Goal: Task Accomplishment & Management: Complete application form

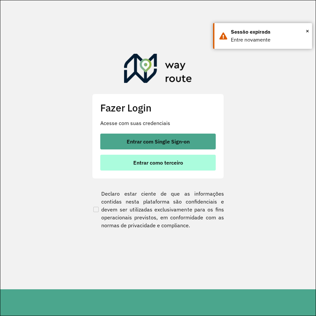
click at [170, 161] on span "Entrar como terceiro" at bounding box center [158, 162] width 50 height 5
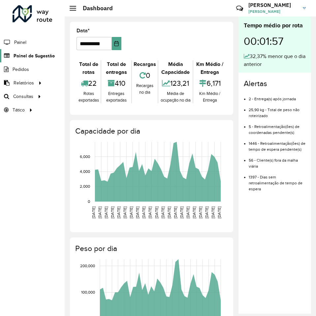
click at [40, 56] on span "Painel de Sugestão" at bounding box center [34, 55] width 41 height 7
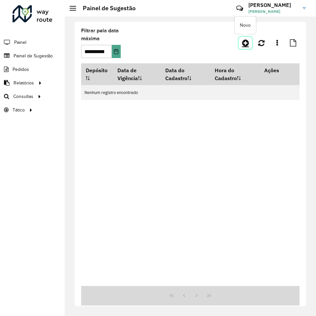
click at [245, 43] on icon at bounding box center [245, 43] width 7 height 8
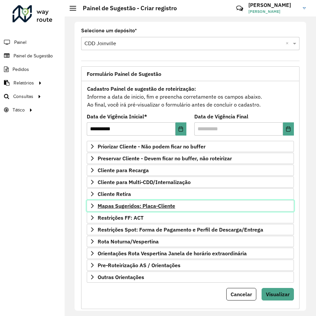
click at [148, 205] on span "Mapas Sugeridos: Placa-Cliente" at bounding box center [137, 205] width 78 height 5
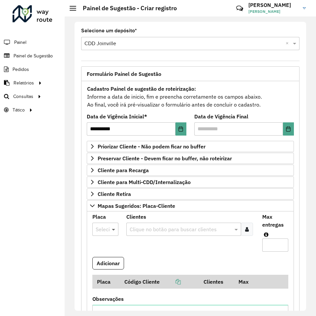
click at [110, 231] on span at bounding box center [114, 229] width 8 height 8
type input "***"
click at [102, 203] on span "AKI1I42" at bounding box center [103, 202] width 17 height 6
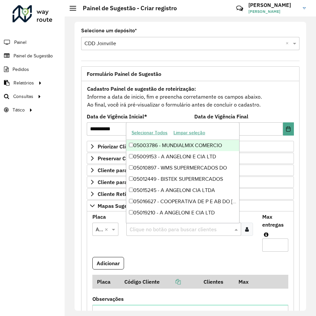
click at [162, 226] on input "text" at bounding box center [180, 230] width 105 height 8
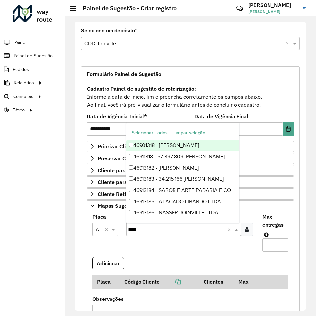
type input "*****"
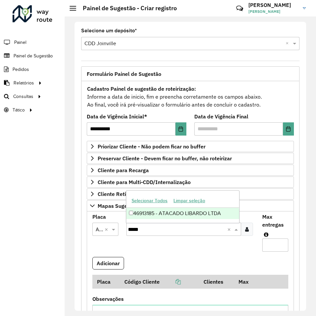
click at [171, 213] on div "46913185 - ATACADO LIBARDO LTDA" at bounding box center [182, 213] width 113 height 11
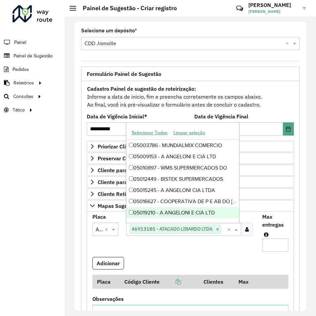
click at [275, 245] on input "Max entregas" at bounding box center [275, 245] width 26 height 13
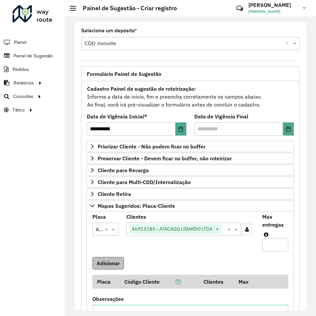
type input "*"
click at [114, 263] on button "Adicionar" at bounding box center [108, 263] width 32 height 13
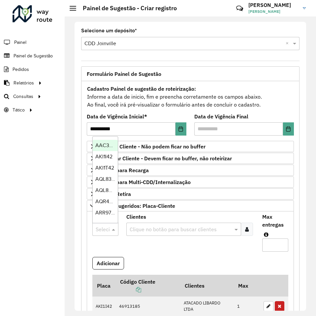
click at [104, 233] on div "Selecione uma opção" at bounding box center [105, 229] width 26 height 13
type input "*"
type input "***"
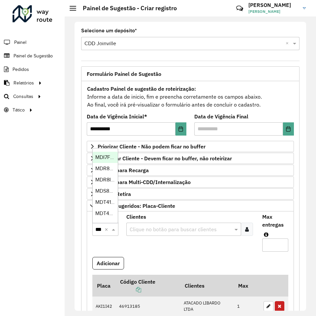
scroll to position [0, 3]
click at [106, 203] on span "MDT4187" at bounding box center [105, 202] width 21 height 6
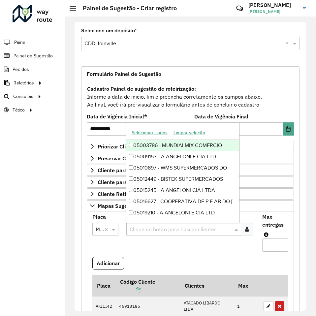
click at [147, 231] on input "text" at bounding box center [180, 230] width 105 height 8
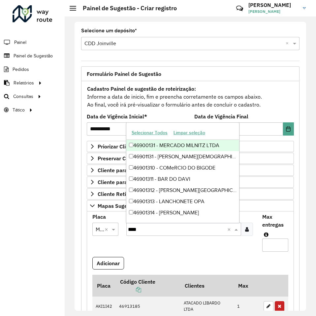
type input "*****"
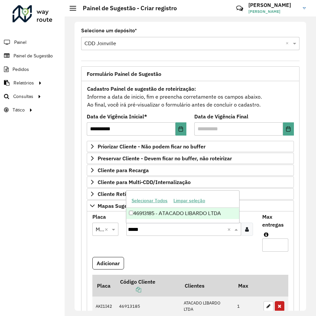
click at [150, 213] on div "46913185 - ATACADO LIBARDO LTDA" at bounding box center [182, 213] width 113 height 11
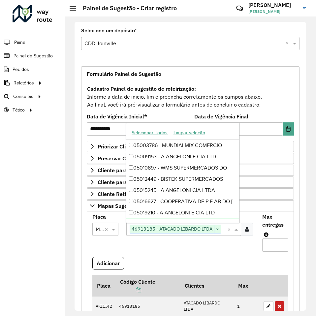
click at [274, 247] on input "Max entregas" at bounding box center [275, 245] width 26 height 13
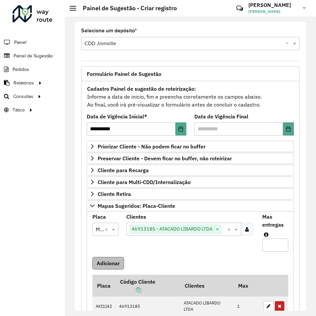
type input "*"
click at [105, 265] on button "Adicionar" at bounding box center [108, 263] width 32 height 13
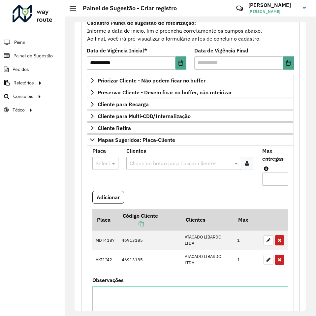
scroll to position [132, 0]
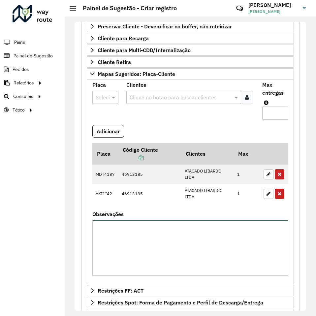
click at [187, 250] on textarea "Observações" at bounding box center [190, 248] width 196 height 56
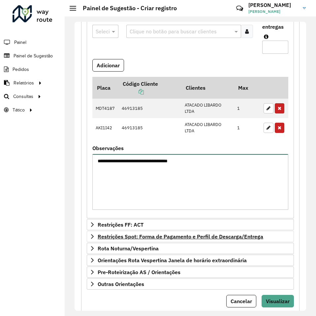
scroll to position [218, 0]
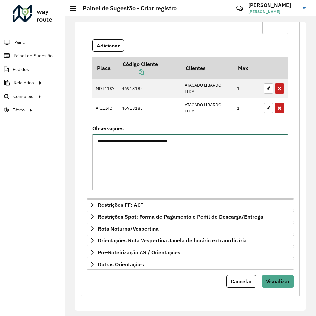
type textarea "**********"
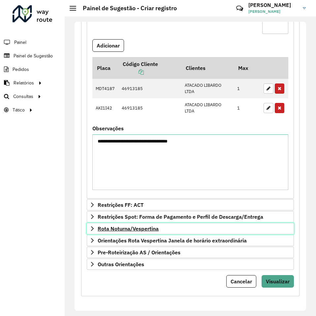
click at [141, 231] on span "Rota Noturna/Vespertina" at bounding box center [128, 228] width 61 height 5
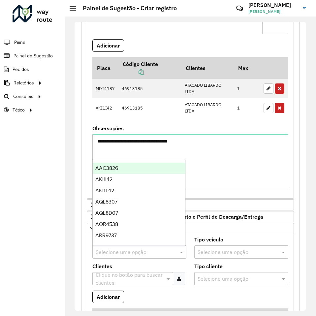
click at [127, 250] on input "text" at bounding box center [133, 252] width 74 height 8
type input "***"
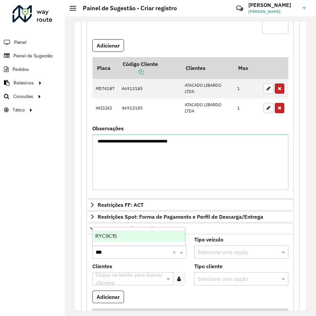
click at [115, 236] on span "RYC9C15" at bounding box center [105, 236] width 21 height 6
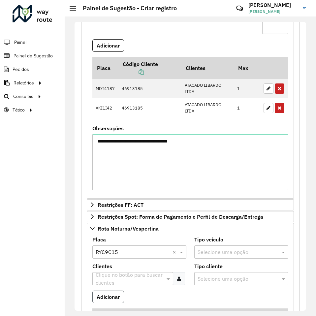
click at [107, 302] on button "Adicionar" at bounding box center [108, 297] width 32 height 13
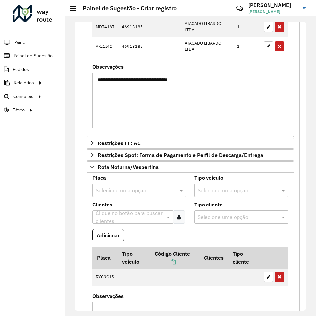
scroll to position [213, 0]
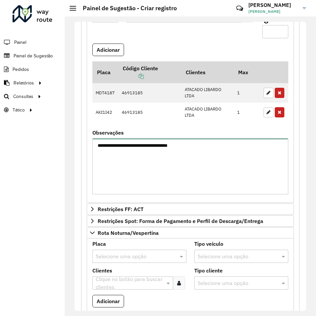
click at [198, 147] on textarea "**********" at bounding box center [190, 167] width 196 height 56
paste textarea "**********"
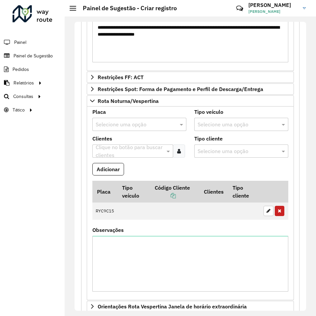
scroll to position [411, 0]
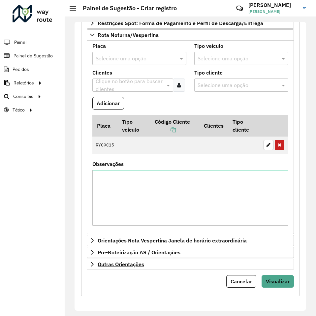
type textarea "**********"
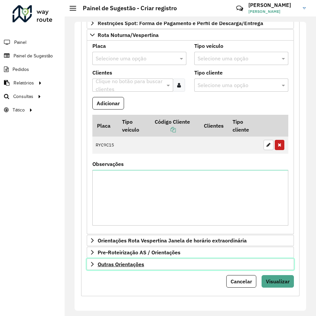
click at [136, 262] on span "Outras Orientações" at bounding box center [121, 264] width 47 height 5
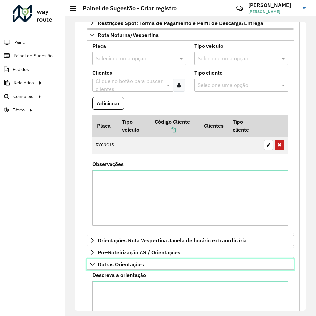
scroll to position [487, 0]
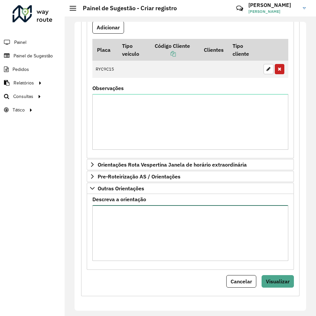
click at [158, 223] on textarea "Descreva a orientação" at bounding box center [190, 233] width 196 height 56
paste textarea "**********"
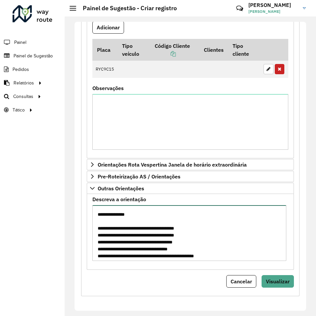
scroll to position [69, 0]
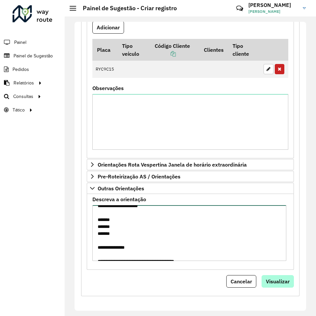
type textarea "**********"
click at [277, 279] on span "Visualizar" at bounding box center [278, 281] width 24 height 7
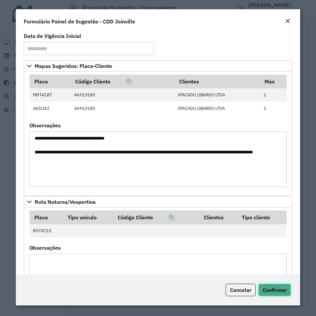
click at [268, 285] on button "Confirmar" at bounding box center [274, 290] width 33 height 13
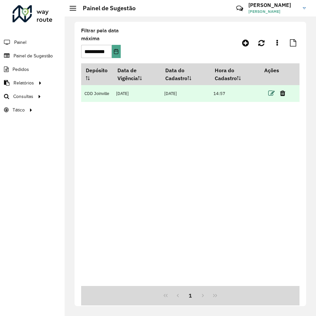
click at [272, 92] on icon at bounding box center [271, 93] width 7 height 7
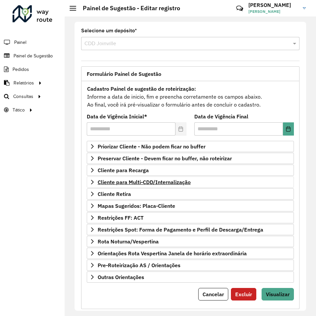
scroll to position [13, 0]
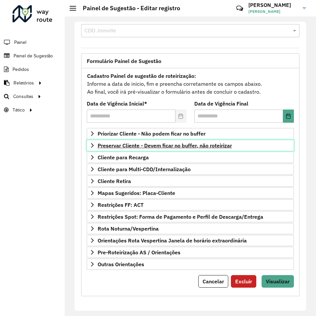
click at [180, 147] on span "Preservar Cliente - Devem ficar no buffer, não roteirizar" at bounding box center [165, 145] width 134 height 5
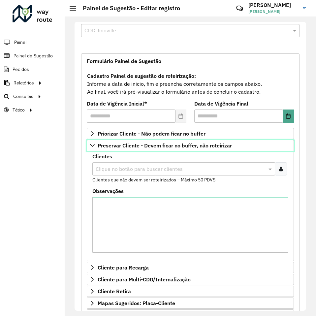
click at [180, 147] on span "Preservar Cliente - Devem ficar no buffer, não roteirizar" at bounding box center [165, 145] width 134 height 5
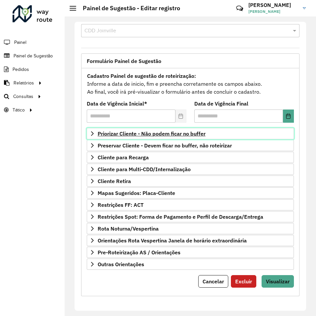
click at [179, 136] on span "Priorizar Cliente - Não podem ficar no buffer" at bounding box center [152, 133] width 108 height 5
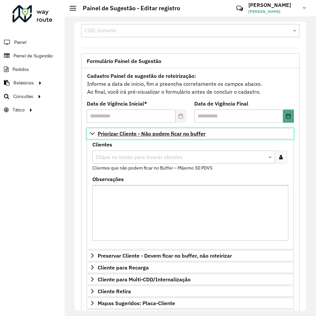
click at [179, 135] on span "Priorizar Cliente - Não podem ficar no buffer" at bounding box center [152, 133] width 108 height 5
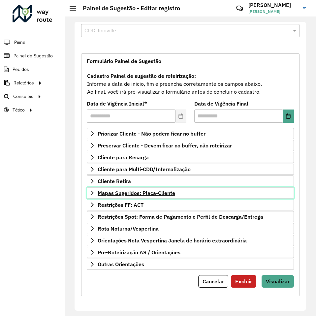
click at [132, 195] on span "Mapas Sugeridos: Placa-Cliente" at bounding box center [137, 192] width 78 height 5
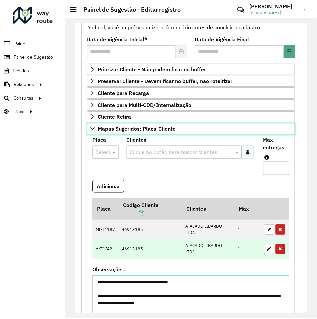
scroll to position [112, 0]
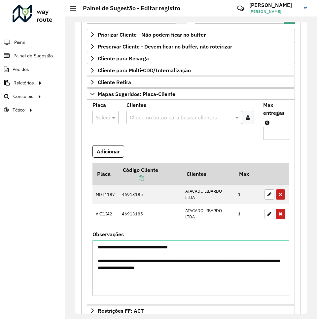
click at [108, 117] on div at bounding box center [105, 117] width 26 height 9
type input "***"
drag, startPoint x: 104, startPoint y: 135, endPoint x: 149, endPoint y: 109, distance: 51.9
click at [104, 135] on span "RLI9D27" at bounding box center [104, 137] width 19 height 6
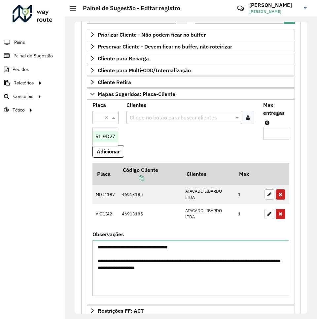
scroll to position [0, 0]
click at [153, 117] on input "text" at bounding box center [180, 118] width 105 height 8
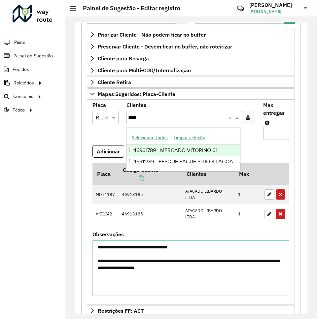
type input "****"
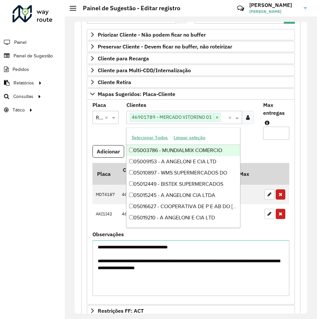
type input "*"
click at [279, 133] on input "*" at bounding box center [276, 133] width 26 height 13
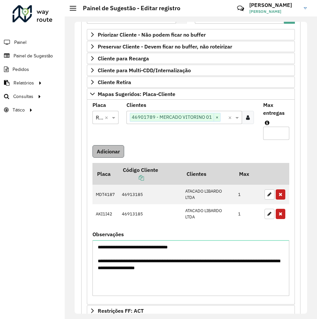
type input "*"
click at [116, 151] on button "Adicionar" at bounding box center [108, 151] width 32 height 13
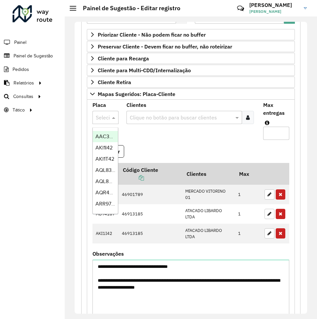
click at [102, 117] on div at bounding box center [105, 117] width 26 height 9
type input "***"
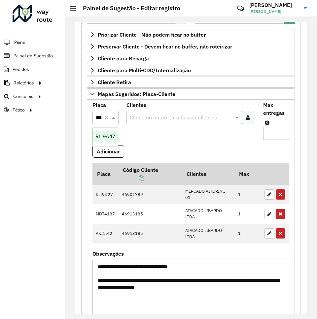
scroll to position [0, 3]
click at [101, 136] on span "RLI9A47" at bounding box center [104, 137] width 19 height 6
click at [151, 116] on input "text" at bounding box center [180, 118] width 105 height 8
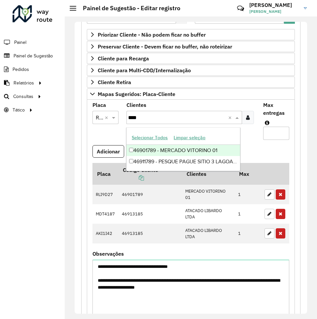
type input "****"
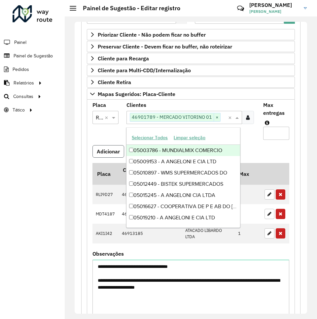
click at [107, 152] on button "Adicionar" at bounding box center [108, 151] width 32 height 13
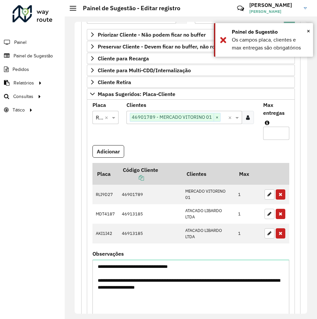
click at [179, 149] on formly-field "Adicionar" at bounding box center [190, 154] width 205 height 18
click at [215, 117] on span "×" at bounding box center [216, 118] width 7 height 8
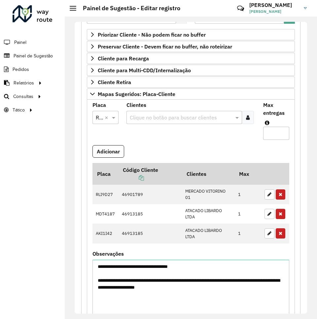
click at [103, 120] on div at bounding box center [105, 117] width 26 height 9
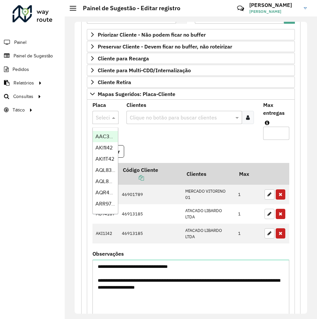
click at [105, 119] on div at bounding box center [105, 117] width 26 height 9
type input "***"
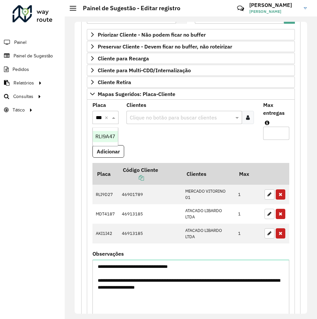
scroll to position [0, 3]
click at [102, 140] on div "RLI9A47" at bounding box center [105, 136] width 25 height 11
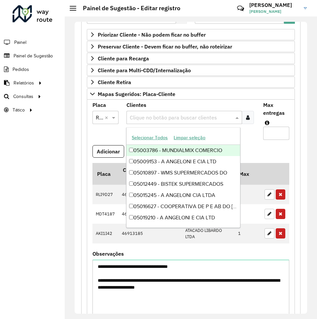
click at [151, 117] on input "text" at bounding box center [180, 118] width 105 height 8
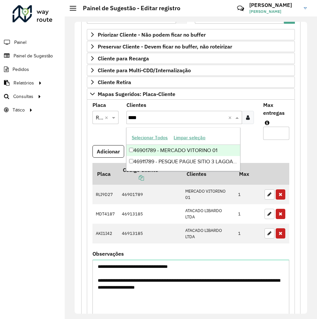
type input "****"
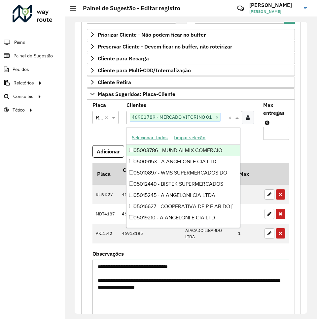
click at [267, 153] on formly-field "Adicionar" at bounding box center [190, 154] width 205 height 18
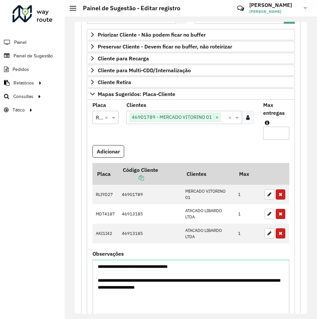
click at [273, 130] on input "Max entregas" at bounding box center [276, 133] width 26 height 13
type input "*"
click at [110, 149] on button "Adicionar" at bounding box center [108, 151] width 32 height 13
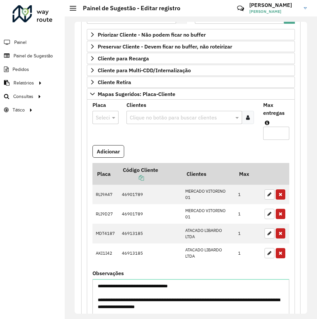
click at [209, 138] on formly-field "Clientes Clique no botão para buscar clientes" at bounding box center [190, 124] width 136 height 43
click at [107, 119] on div at bounding box center [105, 117] width 26 height 9
type input "***"
click at [102, 135] on span "RYC9B95" at bounding box center [106, 137] width 22 height 6
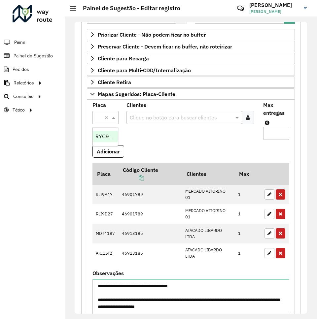
scroll to position [0, 0]
click at [154, 117] on input "text" at bounding box center [180, 118] width 105 height 8
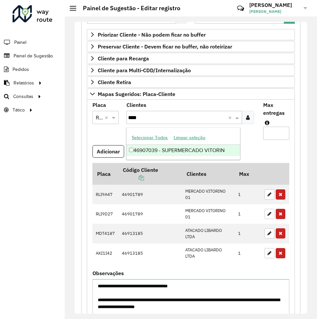
type input "****"
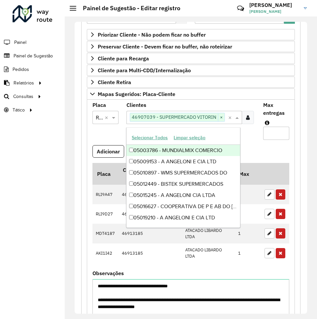
click at [276, 135] on input "Max entregas" at bounding box center [276, 133] width 26 height 13
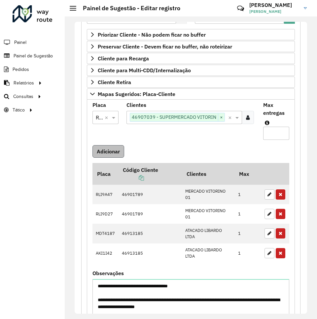
type input "*"
click at [112, 154] on button "Adicionar" at bounding box center [108, 151] width 32 height 13
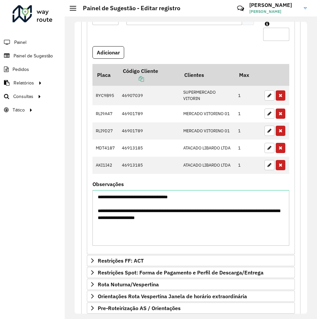
scroll to position [244, 0]
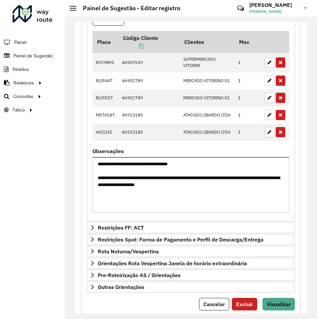
click at [197, 168] on textarea "**********" at bounding box center [190, 185] width 197 height 56
drag, startPoint x: 277, startPoint y: 306, endPoint x: 275, endPoint y: 284, distance: 22.2
click at [277, 307] on span "Visualizar" at bounding box center [279, 304] width 24 height 7
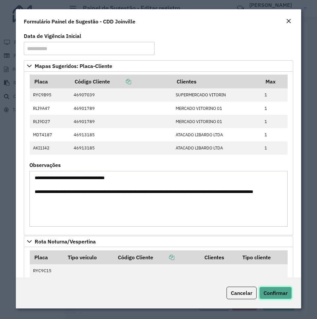
click at [270, 287] on button "Confirmar" at bounding box center [275, 293] width 33 height 13
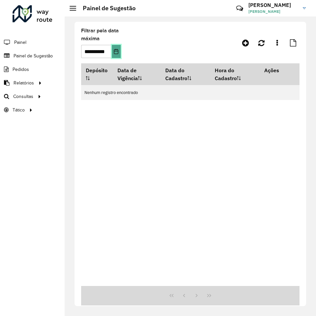
click at [114, 48] on button "Choose Date" at bounding box center [116, 51] width 9 height 13
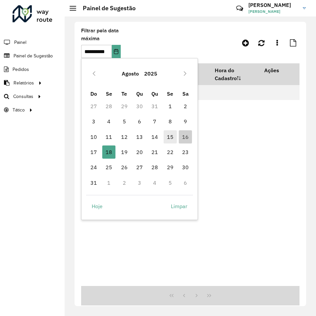
click at [169, 136] on span "15" at bounding box center [170, 136] width 13 height 13
type input "**********"
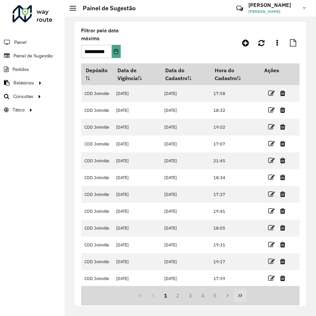
click at [240, 293] on button "Last Page" at bounding box center [240, 295] width 13 height 13
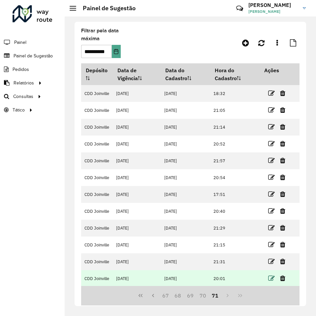
click at [269, 277] on icon at bounding box center [271, 278] width 7 height 7
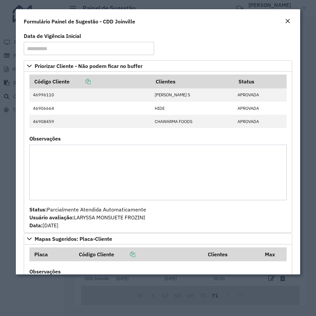
scroll to position [132, 0]
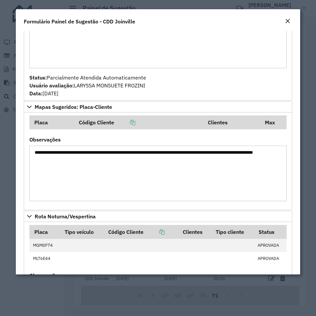
drag, startPoint x: 126, startPoint y: 163, endPoint x: 34, endPoint y: 153, distance: 92.3
click at [34, 153] on textarea "**********" at bounding box center [157, 174] width 257 height 56
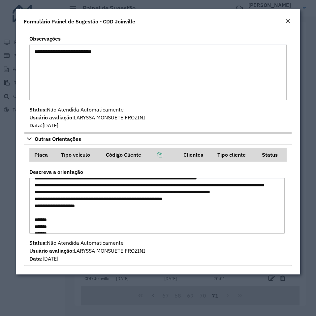
scroll to position [0, 0]
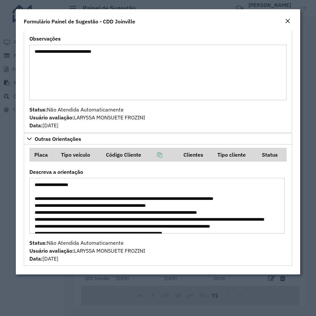
drag, startPoint x: 194, startPoint y: 229, endPoint x: 35, endPoint y: 170, distance: 169.5
click at [35, 170] on div "Descreva a orientação" at bounding box center [157, 202] width 257 height 64
